Goal: Check status: Check status

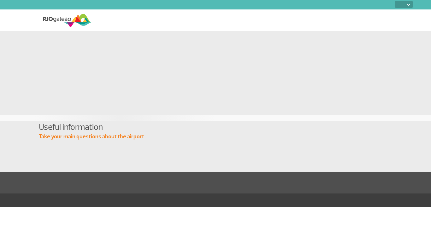
select select
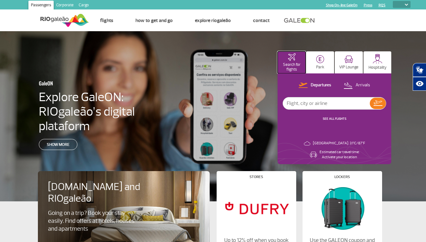
click at [291, 62] on p "Search for flights" at bounding box center [291, 66] width 22 height 9
click at [320, 62] on img at bounding box center [320, 59] width 8 height 8
click at [348, 62] on img at bounding box center [348, 60] width 9 height 8
click at [377, 62] on img at bounding box center [377, 59] width 10 height 10
click at [315, 85] on p "Departures" at bounding box center [320, 85] width 21 height 6
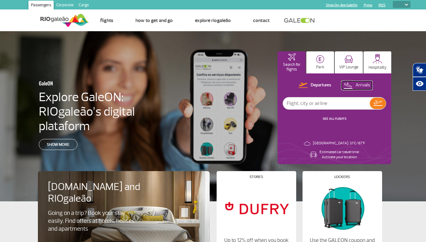
click at [357, 85] on p "Arrivals" at bounding box center [362, 85] width 15 height 6
click at [377, 103] on img at bounding box center [377, 103] width 9 height 5
